Goal: Information Seeking & Learning: Check status

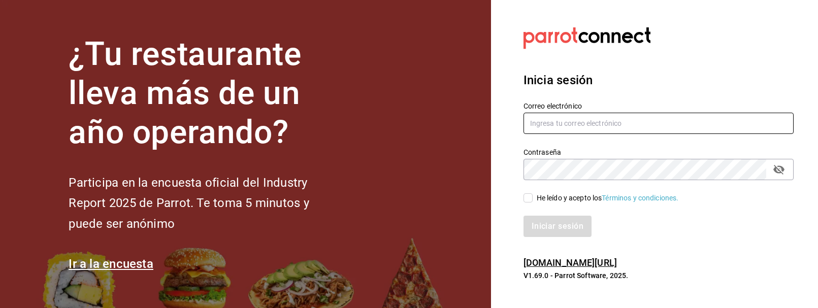
click at [623, 124] on input "text" at bounding box center [659, 123] width 270 height 21
type input "[EMAIL_ADDRESS][DOMAIN_NAME]"
click at [533, 198] on span "He leído y acepto los Términos y condiciones." at bounding box center [606, 198] width 146 height 11
click at [533, 198] on input "He leído y acepto los Términos y condiciones." at bounding box center [528, 198] width 9 height 9
checkbox input "true"
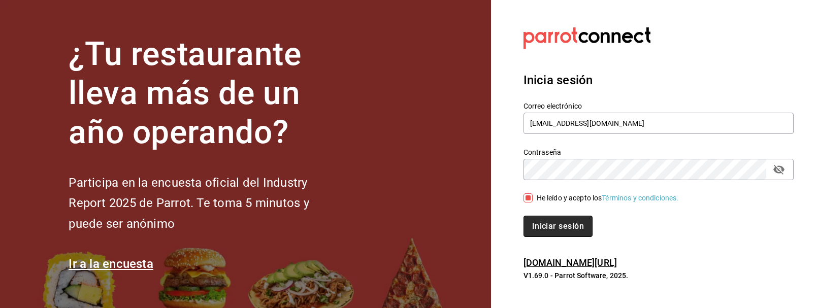
click at [563, 229] on button "Iniciar sesión" at bounding box center [558, 226] width 69 height 21
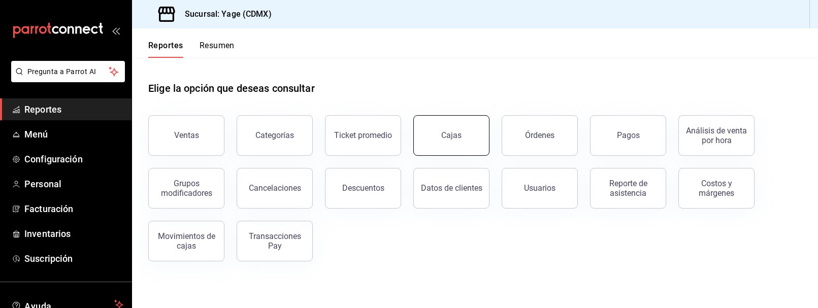
click at [452, 132] on div "Cajas" at bounding box center [451, 136] width 20 height 10
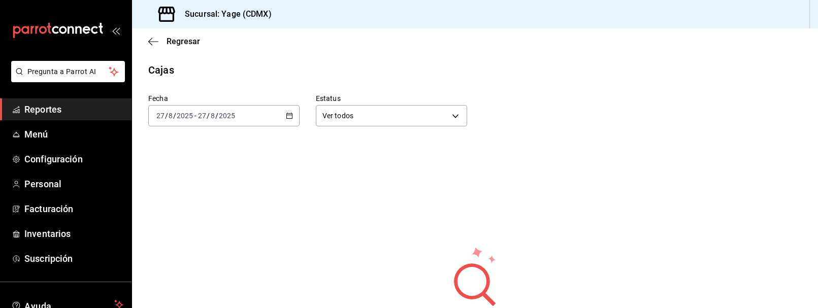
click at [282, 120] on div "2025-08-27 27 / 8 / 2025 - 2025-08-27 27 / 8 / 2025" at bounding box center [223, 115] width 151 height 21
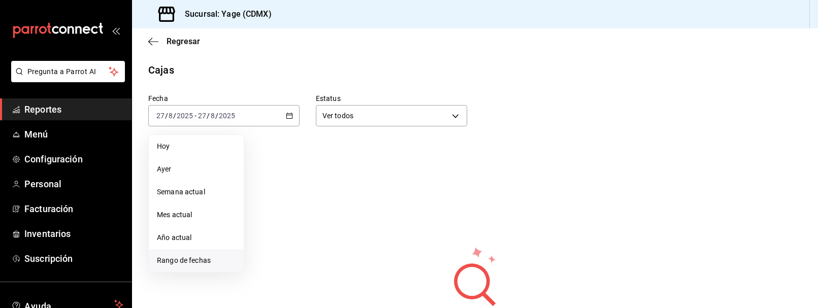
click at [194, 265] on span "Rango de fechas" at bounding box center [196, 260] width 79 height 11
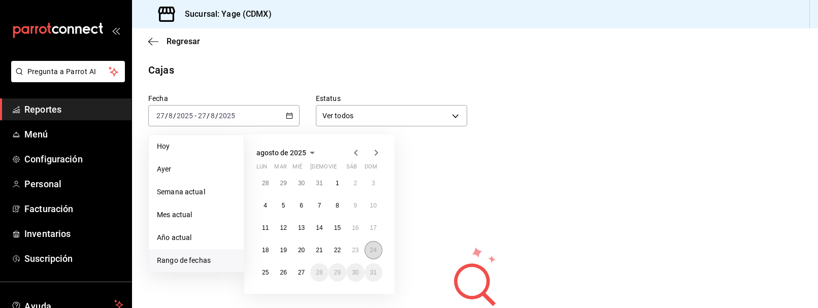
click at [376, 250] on abbr "24" at bounding box center [373, 250] width 7 height 7
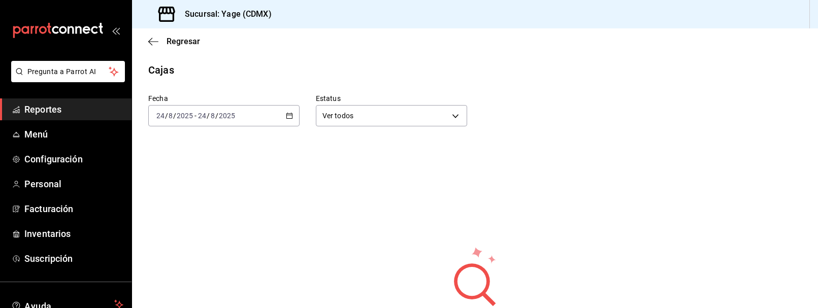
click at [288, 113] on icon "button" at bounding box center [289, 115] width 7 height 7
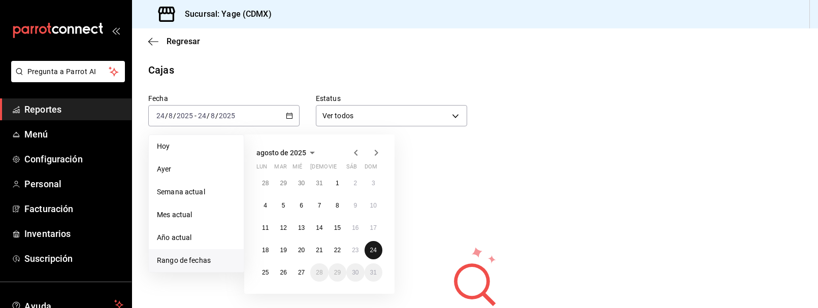
click at [373, 247] on abbr "24" at bounding box center [373, 250] width 7 height 7
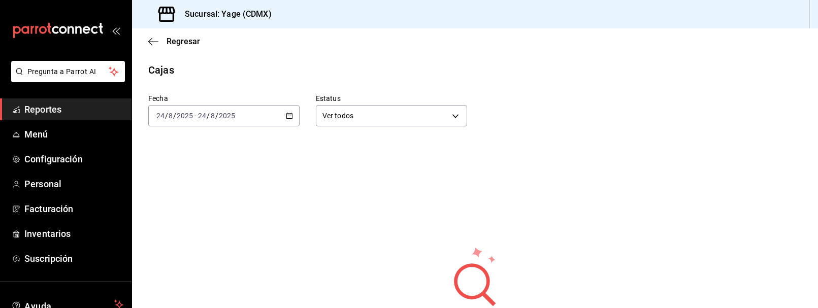
click at [290, 115] on \(Stroke\) "button" at bounding box center [289, 115] width 6 height 1
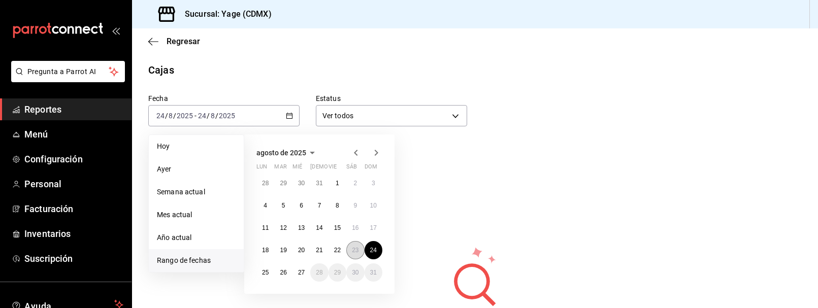
click at [349, 249] on button "23" at bounding box center [355, 250] width 18 height 18
click at [367, 253] on button "24" at bounding box center [374, 250] width 18 height 18
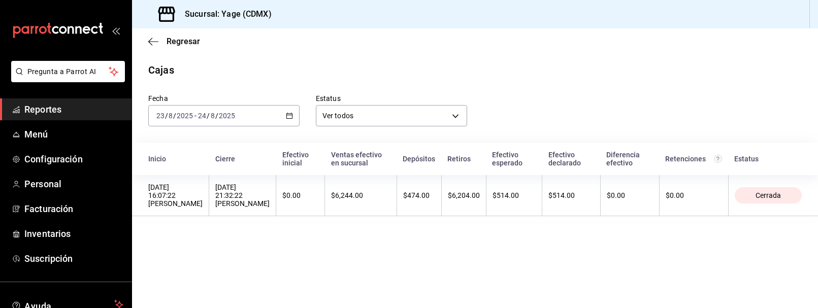
click at [287, 111] on div "2025-08-23 23 / 8 / 2025 - 2025-08-24 24 / 8 / 2025" at bounding box center [223, 115] width 151 height 21
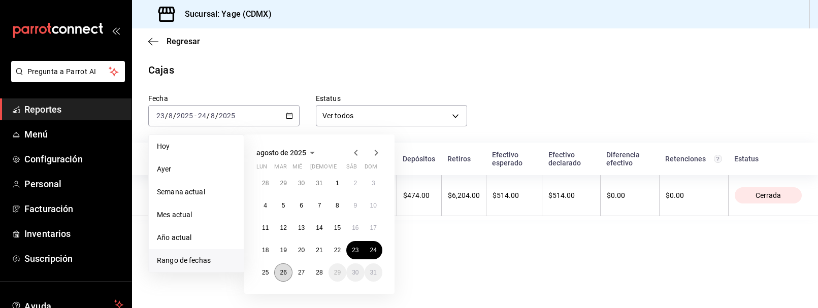
click at [287, 271] on button "26" at bounding box center [283, 273] width 18 height 18
click at [313, 270] on button "28" at bounding box center [319, 273] width 18 height 18
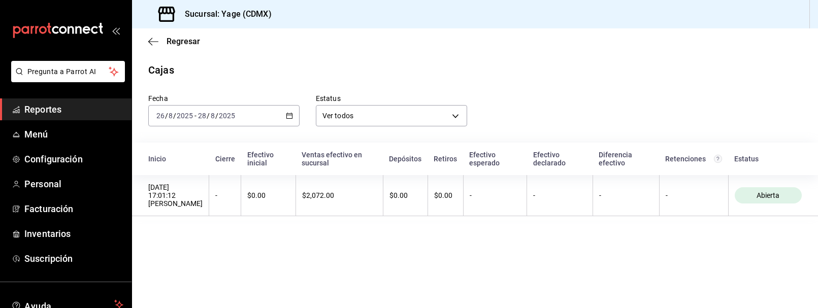
click at [274, 116] on div "2025-08-26 26 / 8 / 2025 - 2025-08-28 28 / 8 / 2025" at bounding box center [223, 115] width 151 height 21
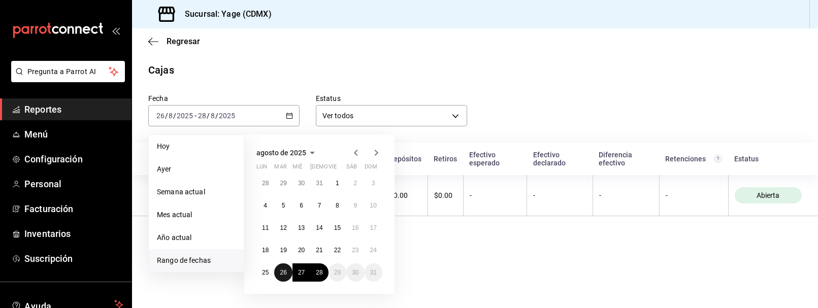
click at [286, 276] on button "26" at bounding box center [283, 273] width 18 height 18
click at [300, 273] on abbr "27" at bounding box center [301, 272] width 7 height 7
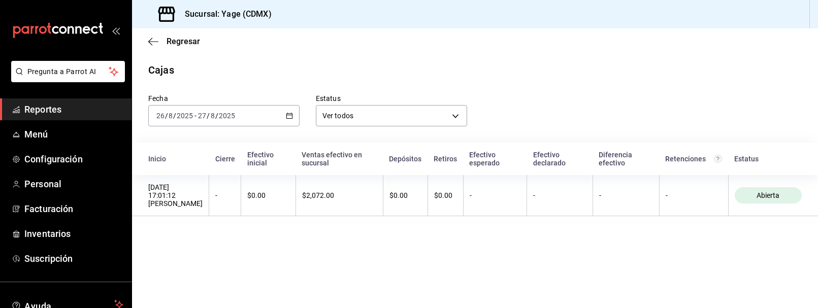
click at [291, 111] on div "2025-08-26 26 / 8 / 2025 - 2025-08-27 27 / 8 / 2025" at bounding box center [223, 115] width 151 height 21
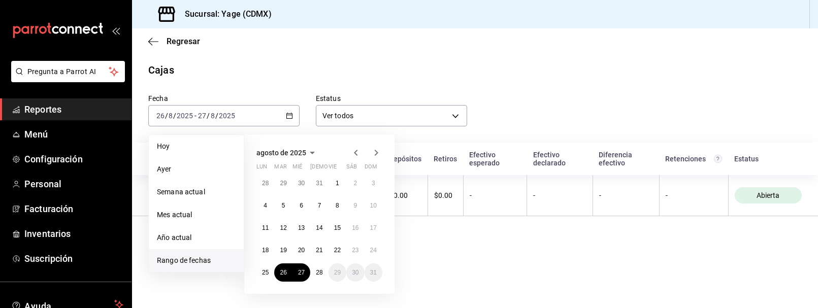
click at [309, 72] on div "Cajas" at bounding box center [475, 69] width 686 height 15
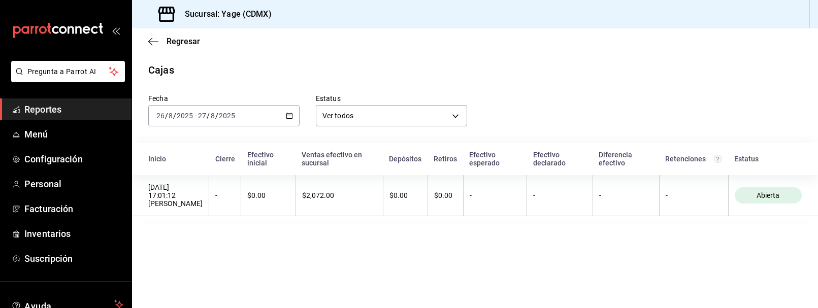
click at [285, 111] on div "2025-08-26 26 / 8 / 2025 - 2025-08-27 27 / 8 / 2025" at bounding box center [223, 115] width 151 height 21
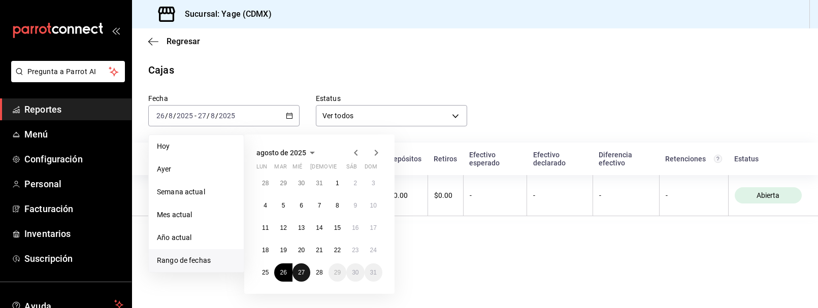
click at [301, 272] on abbr "27" at bounding box center [301, 272] width 7 height 7
click at [287, 275] on button "26" at bounding box center [283, 273] width 18 height 18
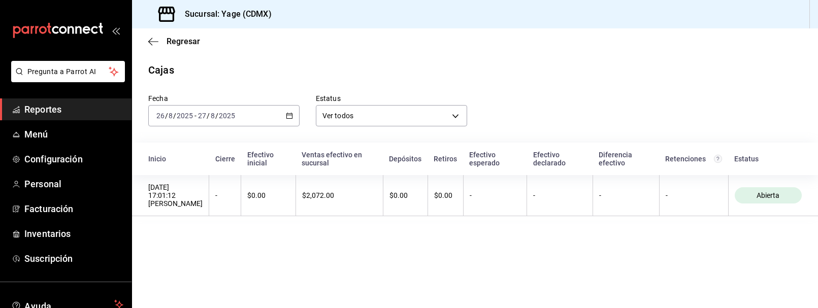
click at [291, 112] on icon "button" at bounding box center [289, 115] width 7 height 7
click at [463, 231] on main "Regresar Cajas Fecha 2025-08-26 26 / 8 / 2025 - 2025-08-27 27 / 8 / 2025 Estatu…" at bounding box center [475, 168] width 686 height 280
click at [291, 109] on div "2025-08-26 26 / 8 / 2025 - 2025-08-27 27 / 8 / 2025" at bounding box center [223, 115] width 151 height 21
click at [84, 105] on span "Reportes" at bounding box center [73, 110] width 99 height 14
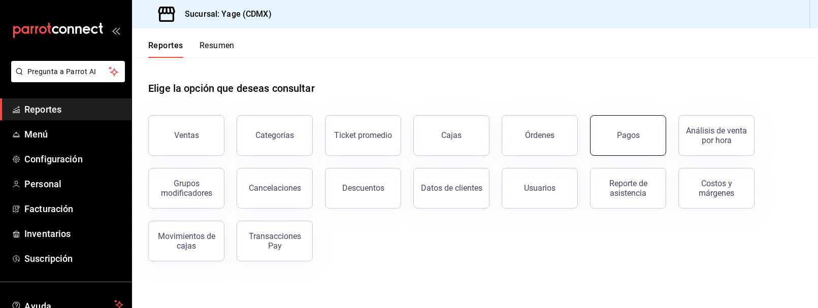
click at [641, 142] on button "Pagos" at bounding box center [628, 135] width 76 height 41
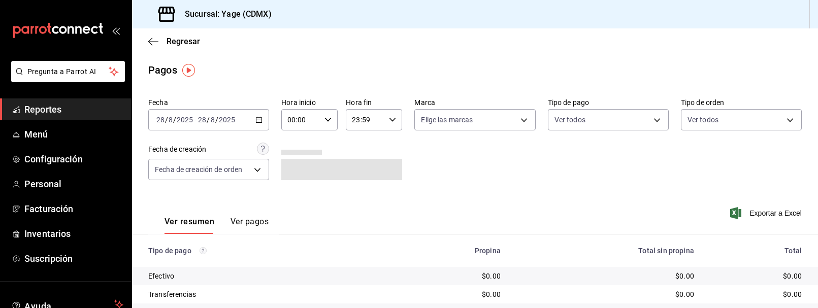
click at [254, 115] on div "2025-08-28 28 / 8 / 2025 - 2025-08-28 28 / 8 / 2025" at bounding box center [208, 119] width 121 height 21
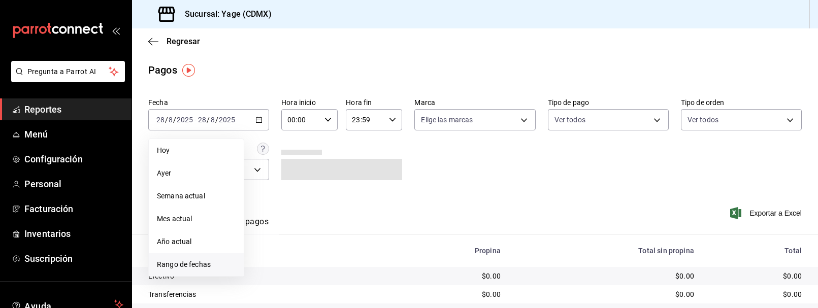
click at [196, 265] on span "Rango de fechas" at bounding box center [196, 265] width 79 height 11
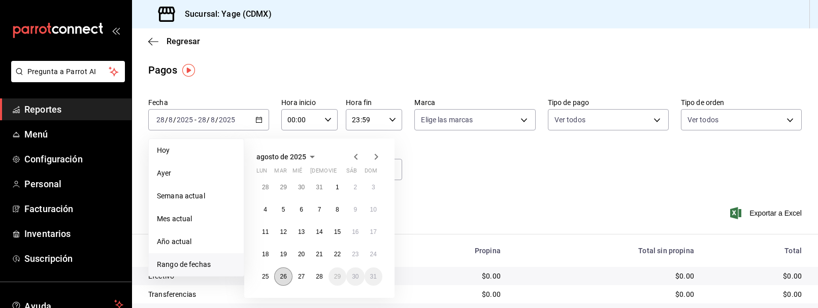
click at [279, 272] on button "26" at bounding box center [283, 277] width 18 height 18
click at [319, 278] on abbr "28" at bounding box center [319, 276] width 7 height 7
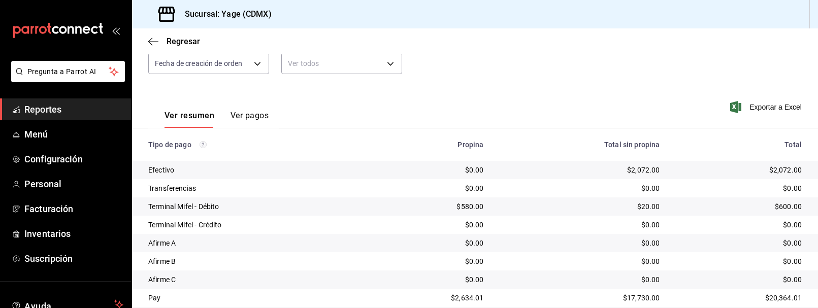
scroll to position [140, 0]
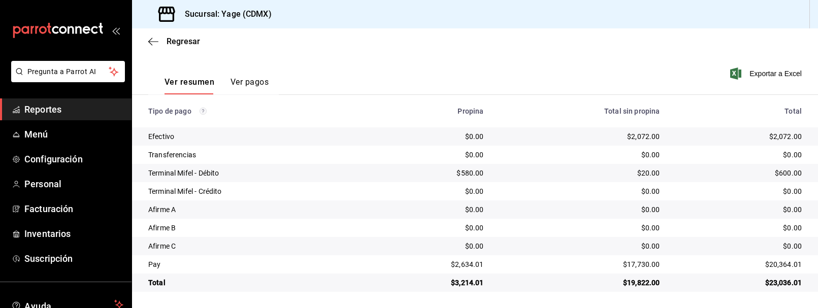
click at [258, 80] on button "Ver pagos" at bounding box center [250, 85] width 38 height 17
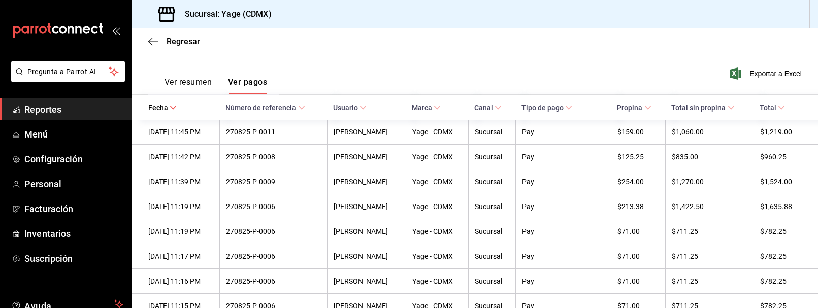
click at [189, 85] on button "Ver resumen" at bounding box center [188, 85] width 47 height 17
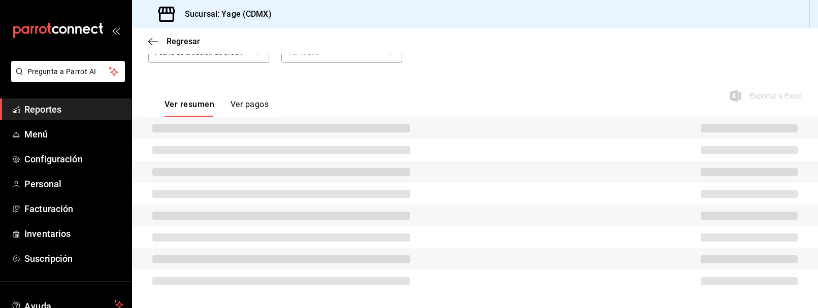
scroll to position [140, 0]
